Goal: Task Accomplishment & Management: Complete application form

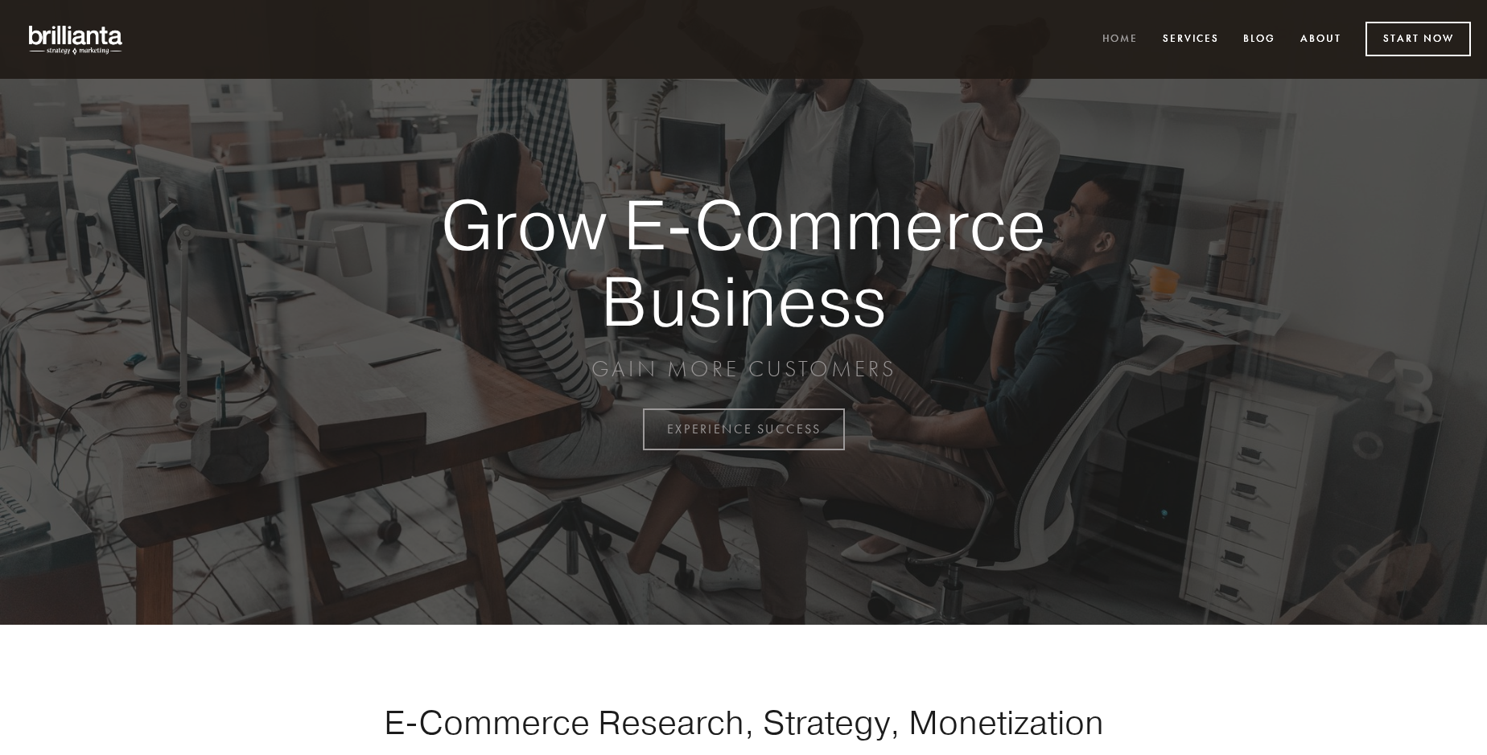
scroll to position [4217, 0]
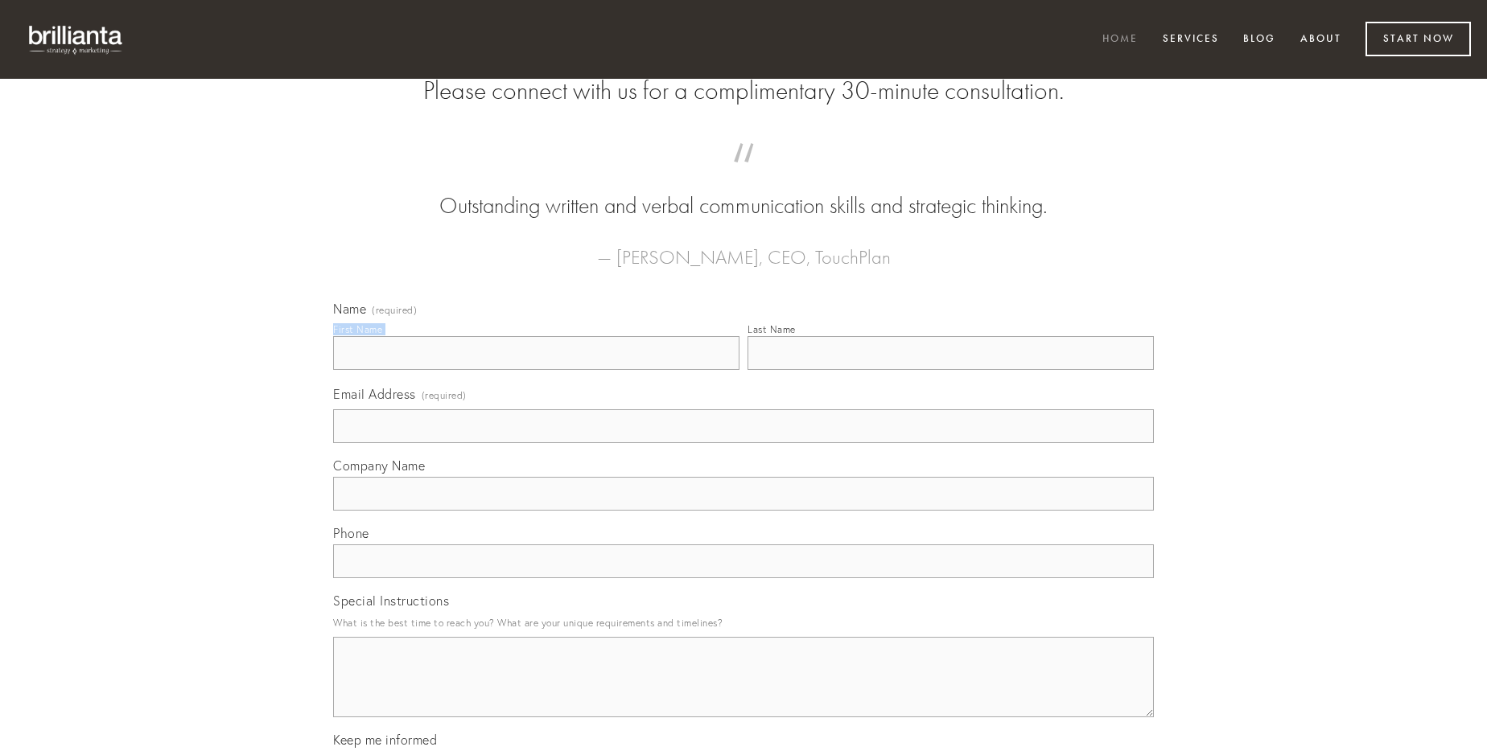
type input "[PERSON_NAME]"
click at [950, 370] on input "Last Name" at bounding box center [950, 353] width 406 height 34
type input "[PERSON_NAME]"
click at [743, 443] on input "Email Address (required)" at bounding box center [743, 426] width 821 height 34
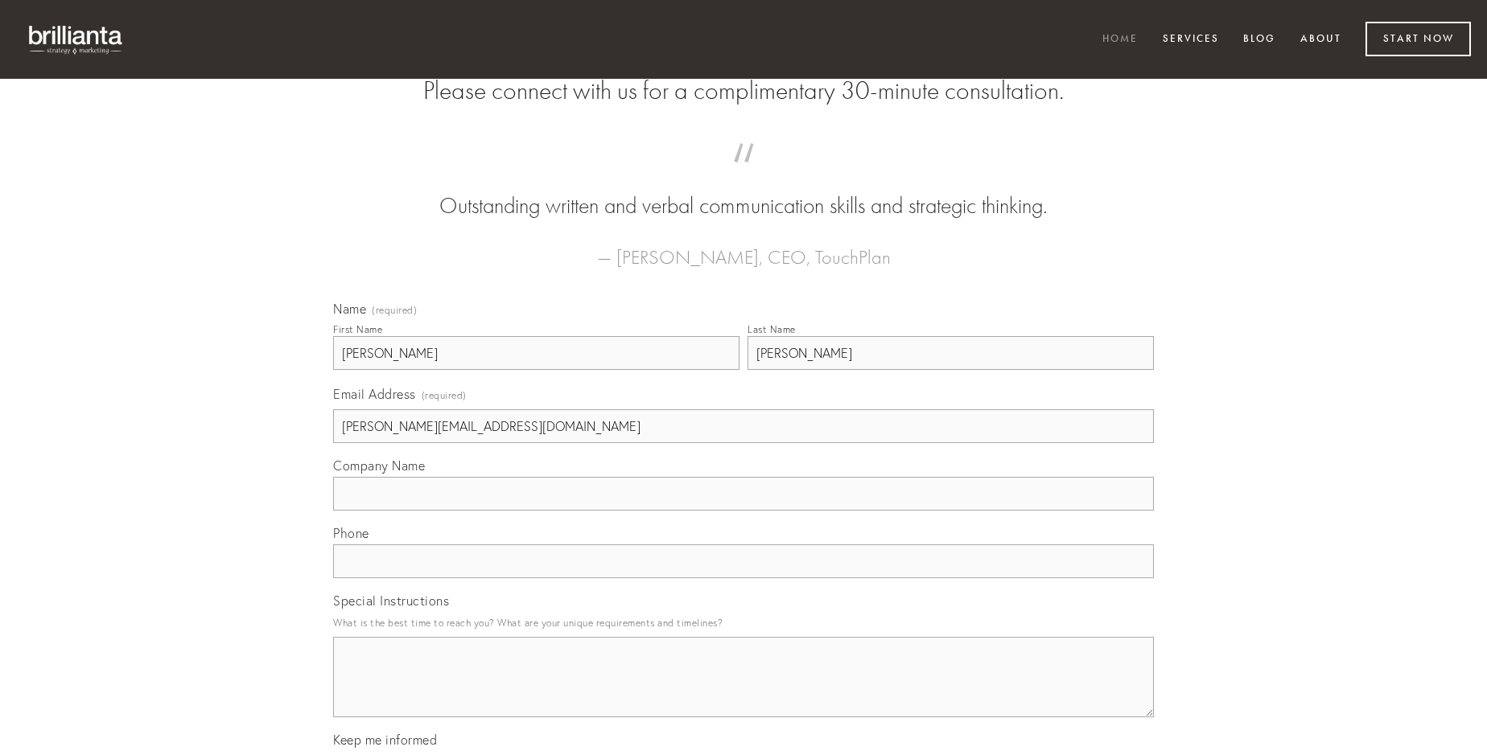
type input "[PERSON_NAME][EMAIL_ADDRESS][DOMAIN_NAME]"
click at [743, 511] on input "Company Name" at bounding box center [743, 494] width 821 height 34
type input "illo"
click at [743, 578] on input "text" at bounding box center [743, 562] width 821 height 34
click at [743, 692] on textarea "Special Instructions" at bounding box center [743, 677] width 821 height 80
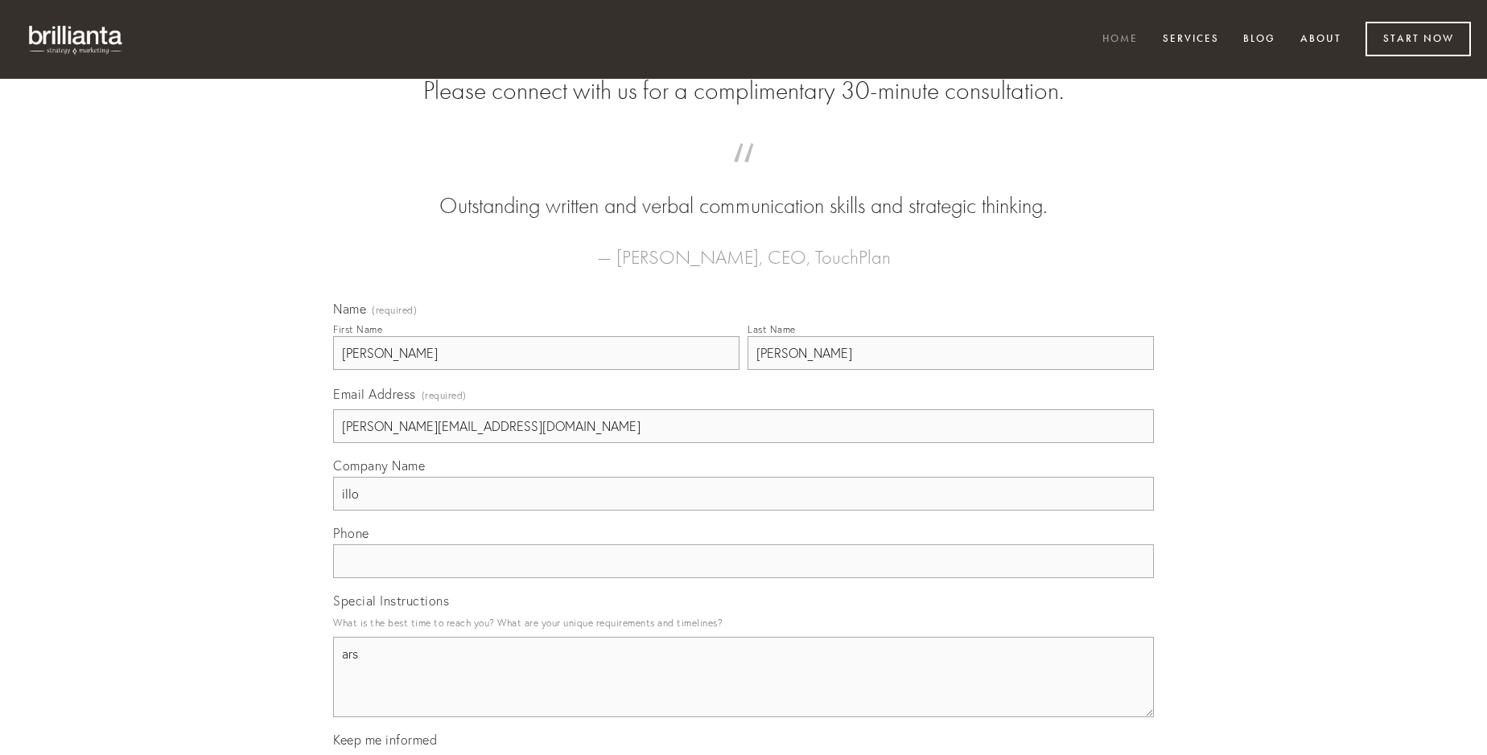
type textarea "ars"
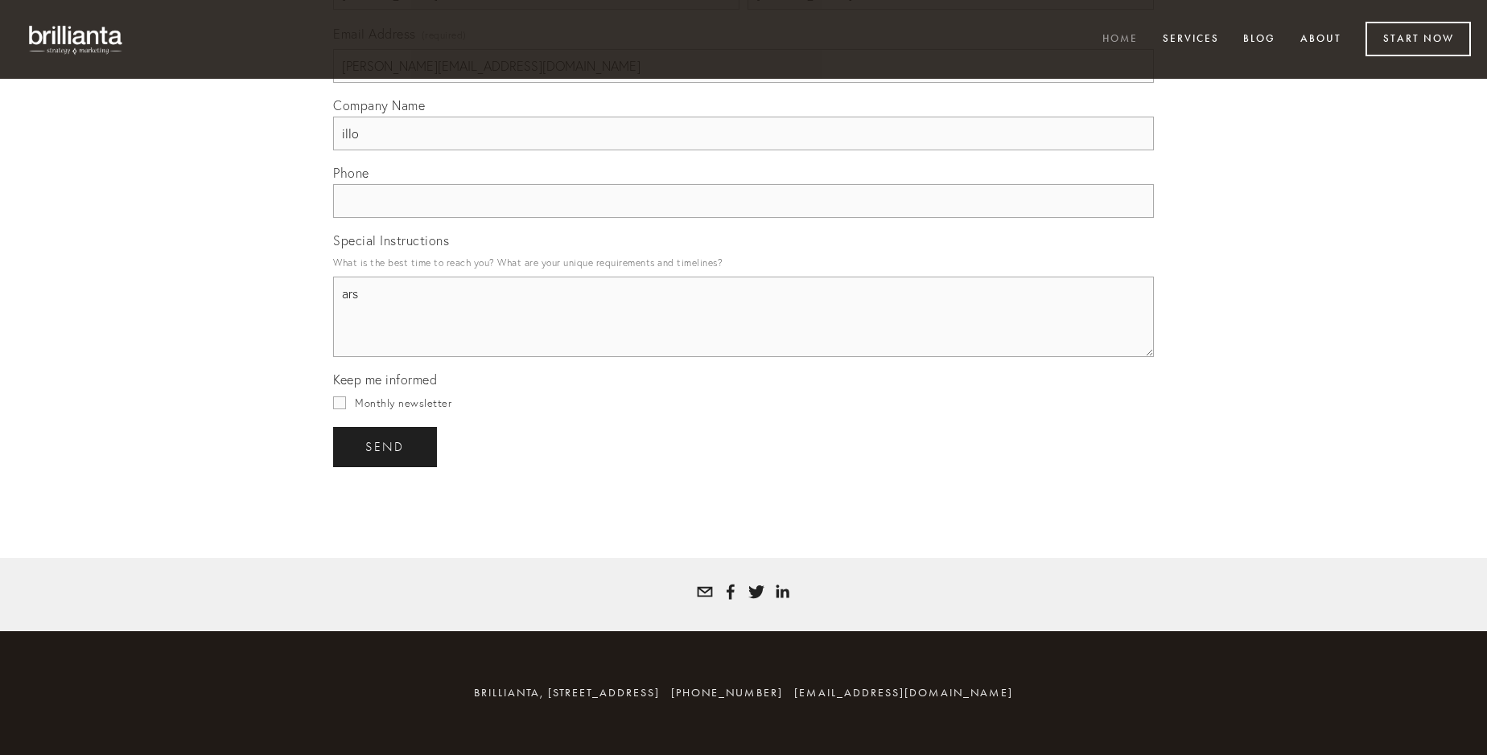
click at [386, 447] on span "send" at bounding box center [384, 447] width 39 height 14
